Goal: Task Accomplishment & Management: Use online tool/utility

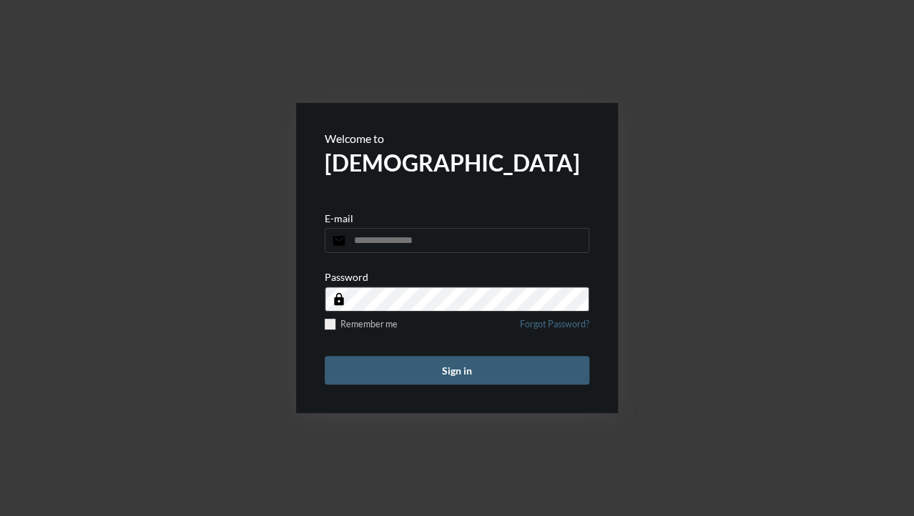
type input "**********"
click at [429, 372] on button "Sign in" at bounding box center [457, 370] width 264 height 29
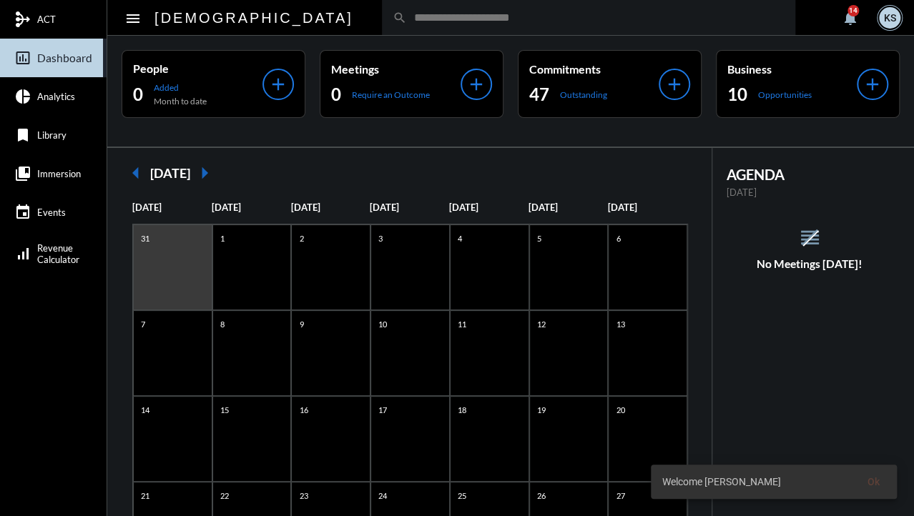
click at [53, 174] on span "Immersion" at bounding box center [59, 173] width 44 height 11
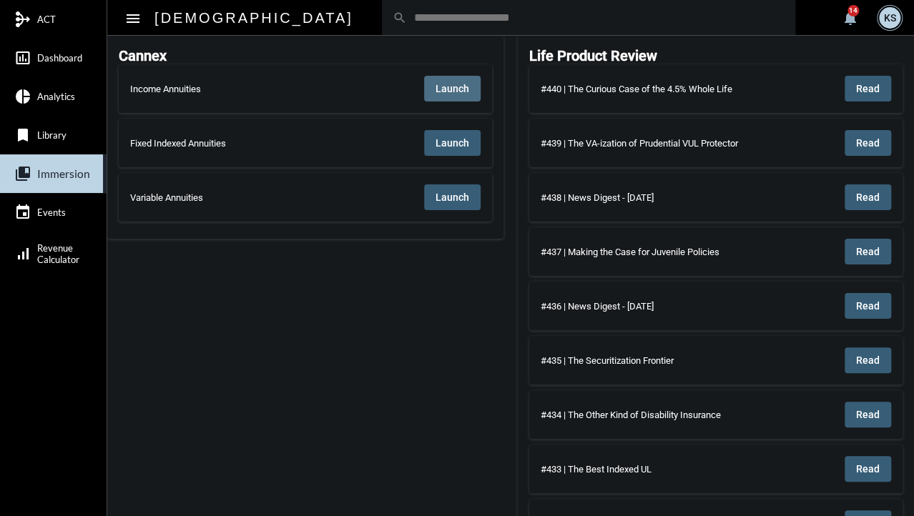
click at [465, 83] on span "Launch" at bounding box center [452, 88] width 34 height 11
